Goal: Find specific page/section: Find specific page/section

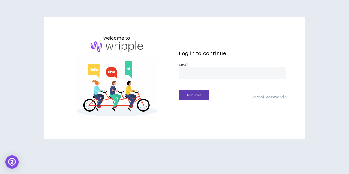
click at [179, 79] on div at bounding box center [179, 79] width 0 height 0
type input "**********"
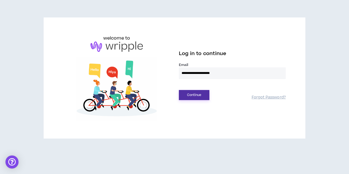
click at [204, 99] on button "Continue" at bounding box center [194, 95] width 31 height 10
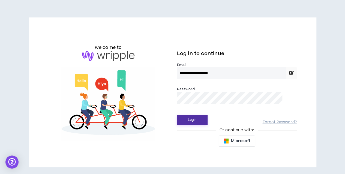
click at [194, 122] on button "Login" at bounding box center [192, 120] width 31 height 10
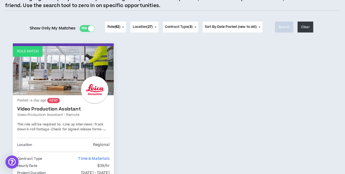
scroll to position [82, 0]
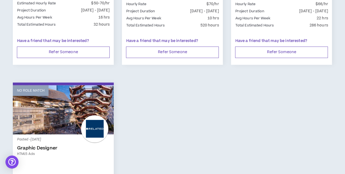
scroll to position [654, 0]
